Goal: Transaction & Acquisition: Purchase product/service

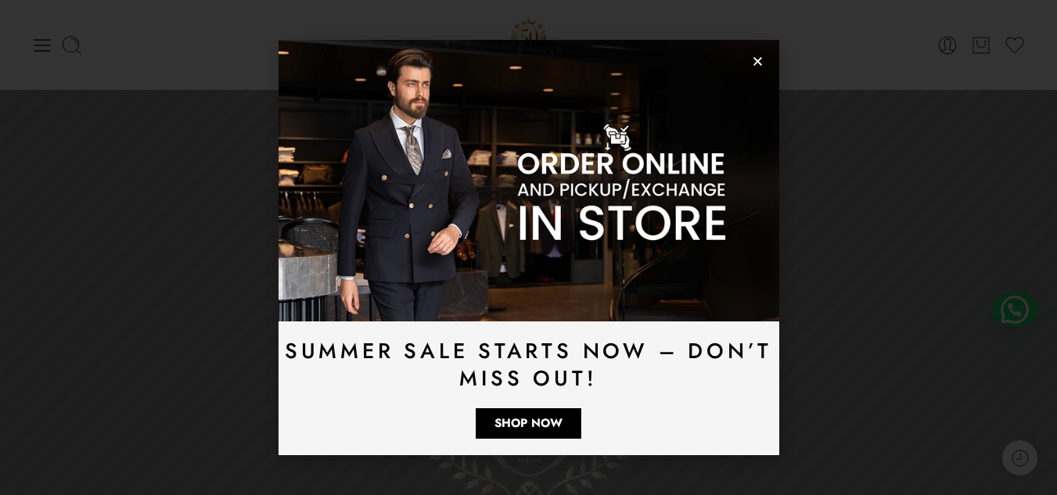
click at [753, 58] on use "Close" at bounding box center [757, 61] width 9 height 9
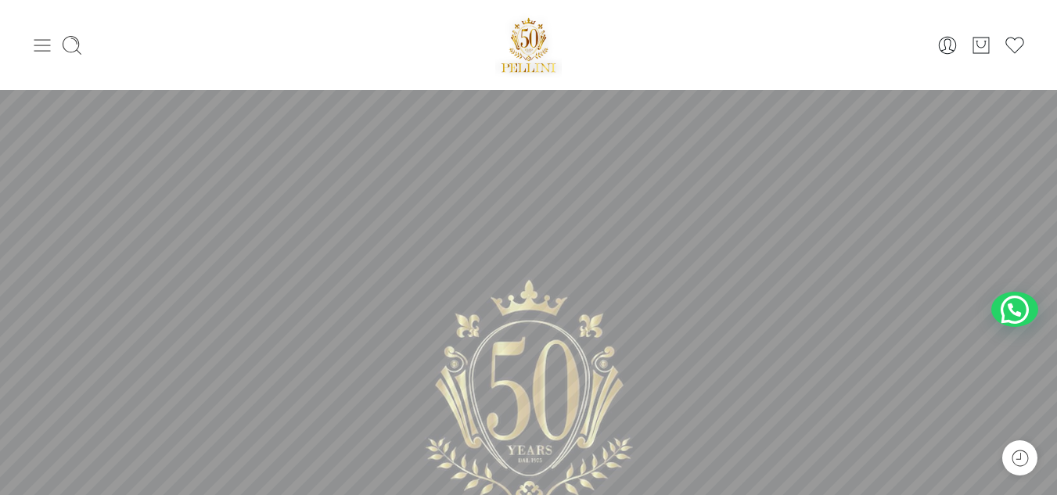
drag, startPoint x: 27, startPoint y: 35, endPoint x: 35, endPoint y: 45, distance: 12.2
click at [35, 45] on div "0 Cart 0 Wishlist Search here Popular Searches:" at bounding box center [528, 45] width 1010 height 66
click at [35, 45] on icon at bounding box center [42, 45] width 16 height 13
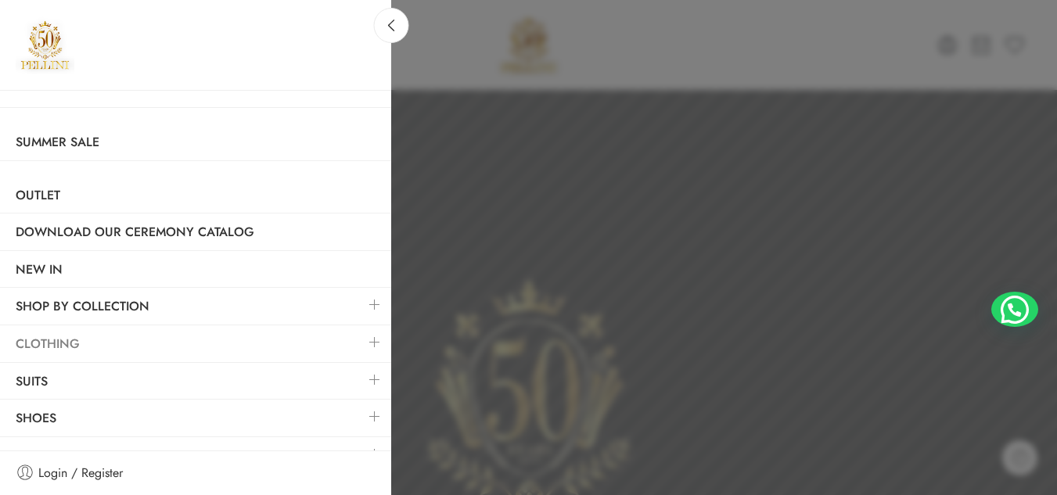
click at [72, 341] on link "Clothing" at bounding box center [195, 344] width 391 height 36
click at [364, 336] on link at bounding box center [374, 342] width 33 height 34
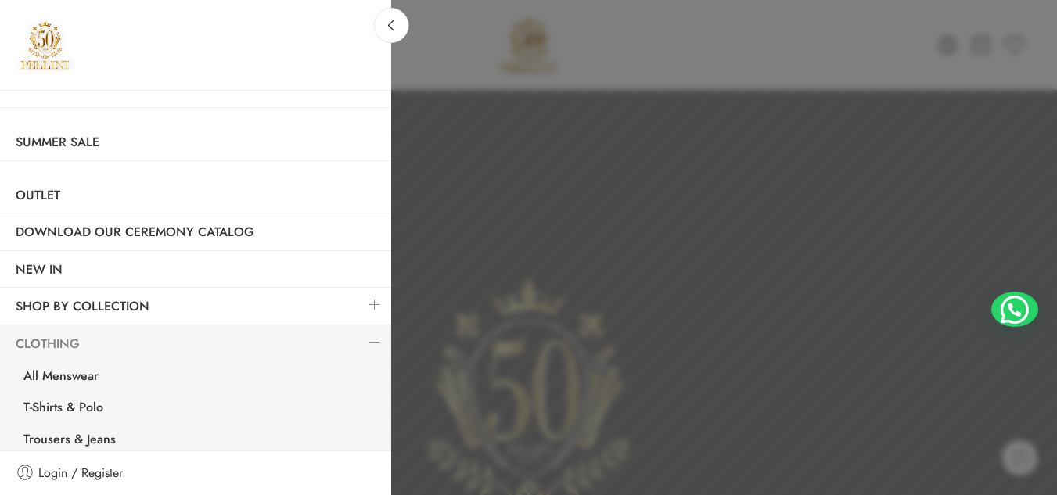
scroll to position [73, 0]
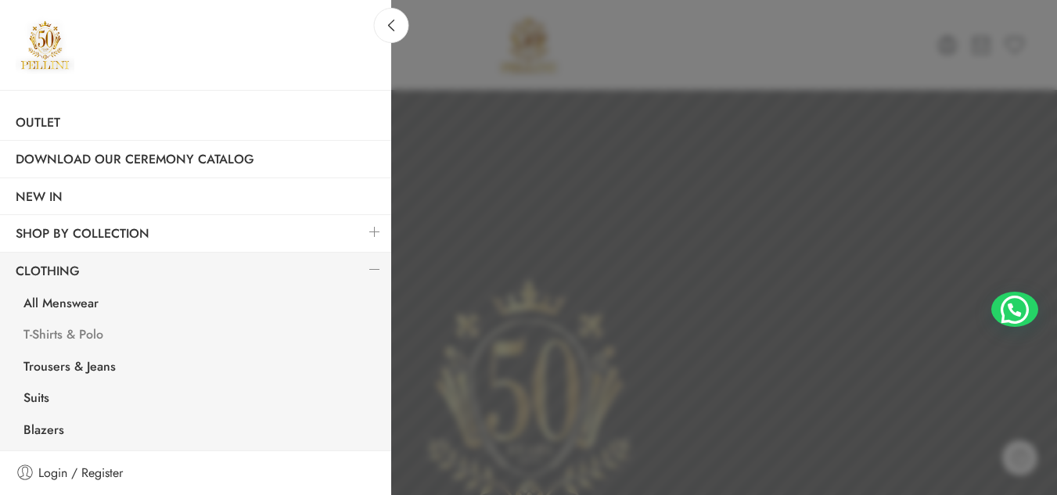
click at [74, 338] on link "T-Shirts & Polo" at bounding box center [199, 337] width 383 height 32
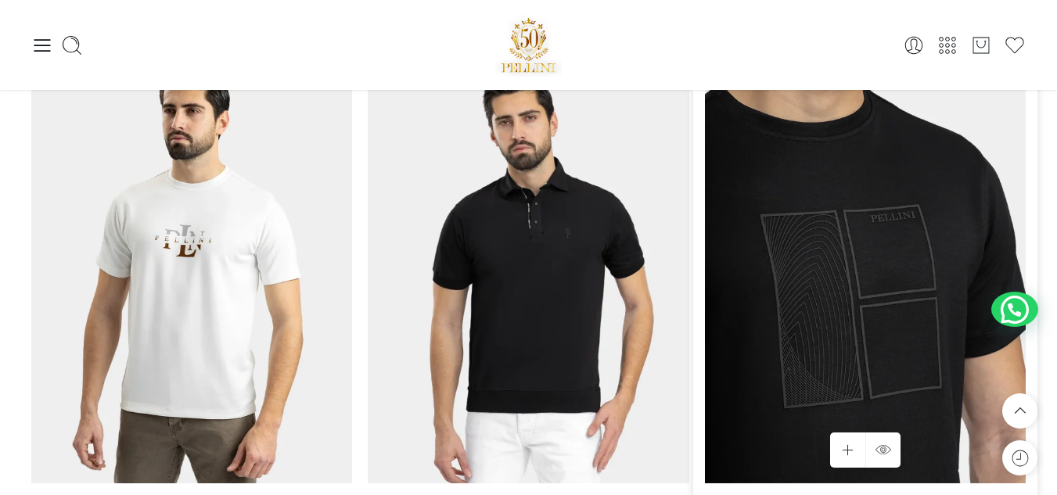
scroll to position [1325, 0]
